Goal: Navigation & Orientation: Find specific page/section

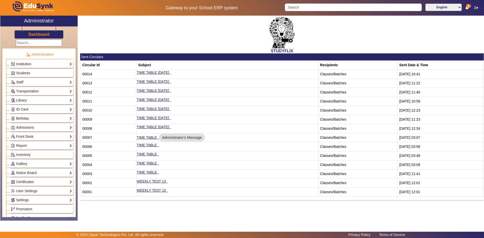
scroll to position [189, 0]
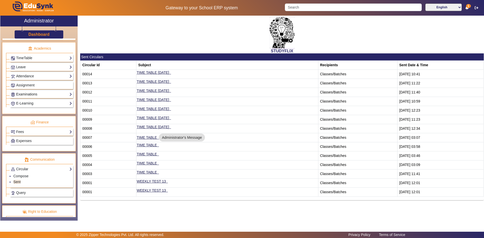
click at [38, 95] on link "Examinations" at bounding box center [41, 95] width 61 height 6
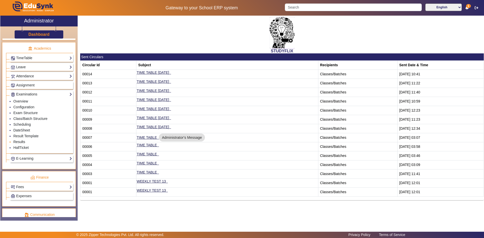
click at [19, 142] on link "Results" at bounding box center [19, 142] width 12 height 4
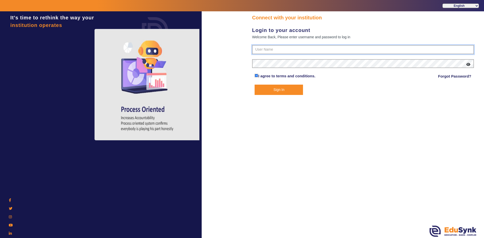
type input "6354922771"
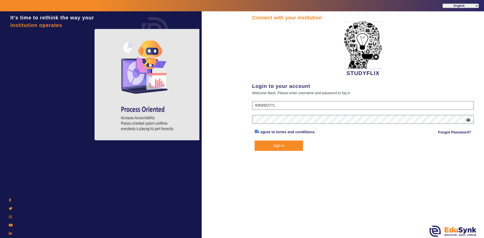
click at [274, 145] on button "Sign In" at bounding box center [279, 146] width 48 height 10
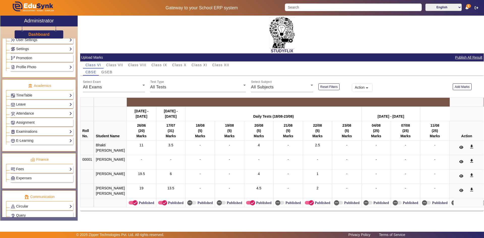
scroll to position [189, 0]
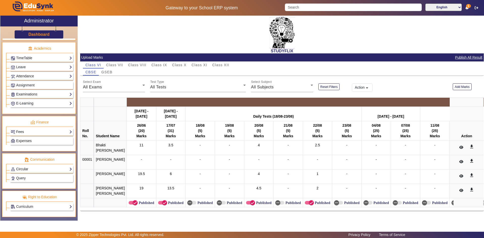
click at [21, 130] on link "Fees" at bounding box center [41, 132] width 61 height 6
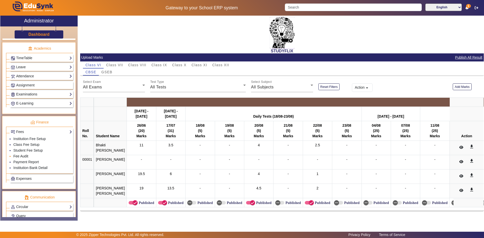
click at [21, 156] on link "Fee Audit" at bounding box center [20, 156] width 15 height 4
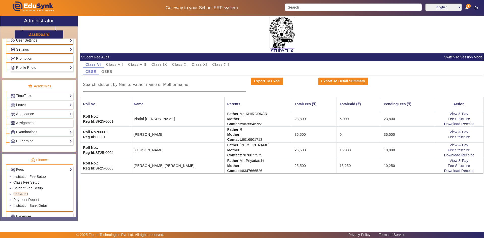
scroll to position [75, 0]
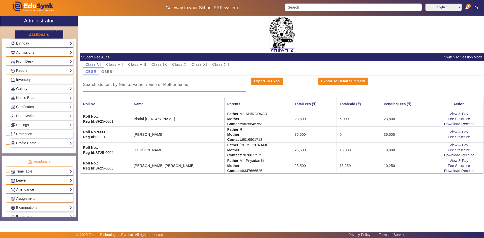
click at [24, 188] on link "Attendance" at bounding box center [41, 190] width 61 height 6
click at [20, 206] on link "Teachers" at bounding box center [20, 208] width 14 height 4
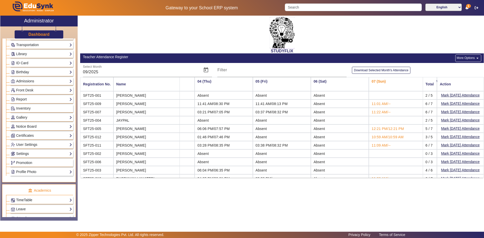
scroll to position [101, 0]
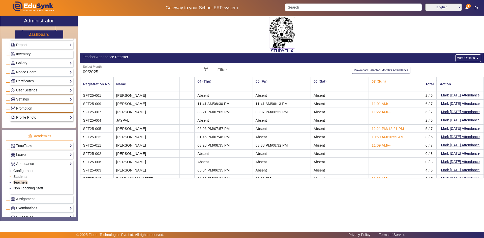
click at [23, 175] on link "Students" at bounding box center [20, 177] width 14 height 4
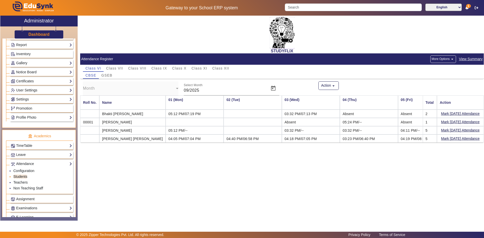
scroll to position [0, 71]
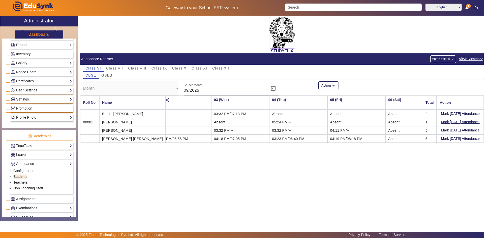
click at [473, 59] on span "View Summary" at bounding box center [471, 59] width 24 height 6
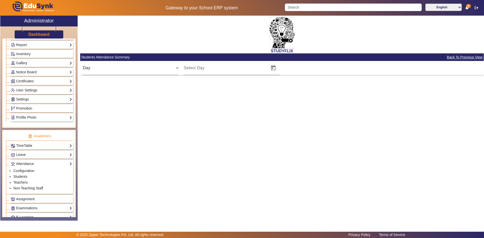
type input "[DATE]"
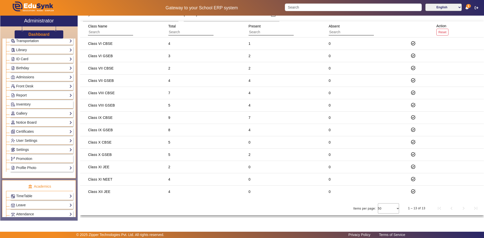
scroll to position [25, 0]
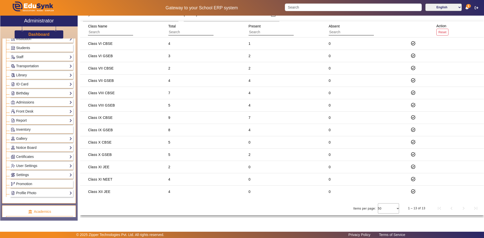
click at [28, 96] on link "Birthday" at bounding box center [41, 94] width 61 height 6
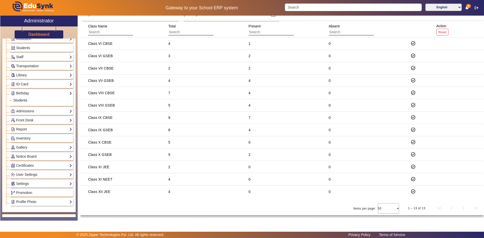
click at [23, 100] on link "Students" at bounding box center [20, 100] width 14 height 4
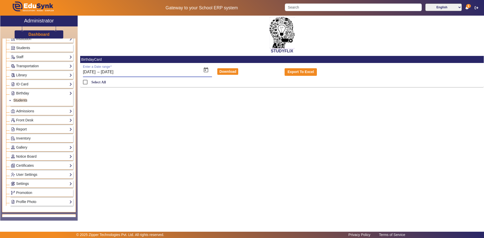
click at [127, 74] on input "[DATE]" at bounding box center [129, 72] width 57 height 6
click at [100, 82] on label "Select All" at bounding box center [98, 82] width 16 height 4
click at [90, 82] on input "Select All" at bounding box center [85, 82] width 10 height 10
click at [100, 82] on label "Select All" at bounding box center [98, 82] width 16 height 4
click at [90, 82] on input "Select All" at bounding box center [85, 82] width 10 height 10
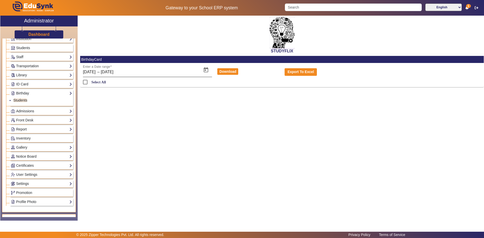
click at [153, 76] on div "Enter a Date range [DATE] [DATE] – [DATE] [DATE]" at bounding box center [141, 70] width 116 height 14
click at [89, 80] on input "Select All" at bounding box center [85, 82] width 10 height 10
checkbox input "true"
click at [134, 116] on div "STUDYFLIX BirthdayCard Enter a Date range [DATE] [DATE] – [DATE] [DATE] Downloa…" at bounding box center [281, 116] width 406 height 200
